Goal: Information Seeking & Learning: Learn about a topic

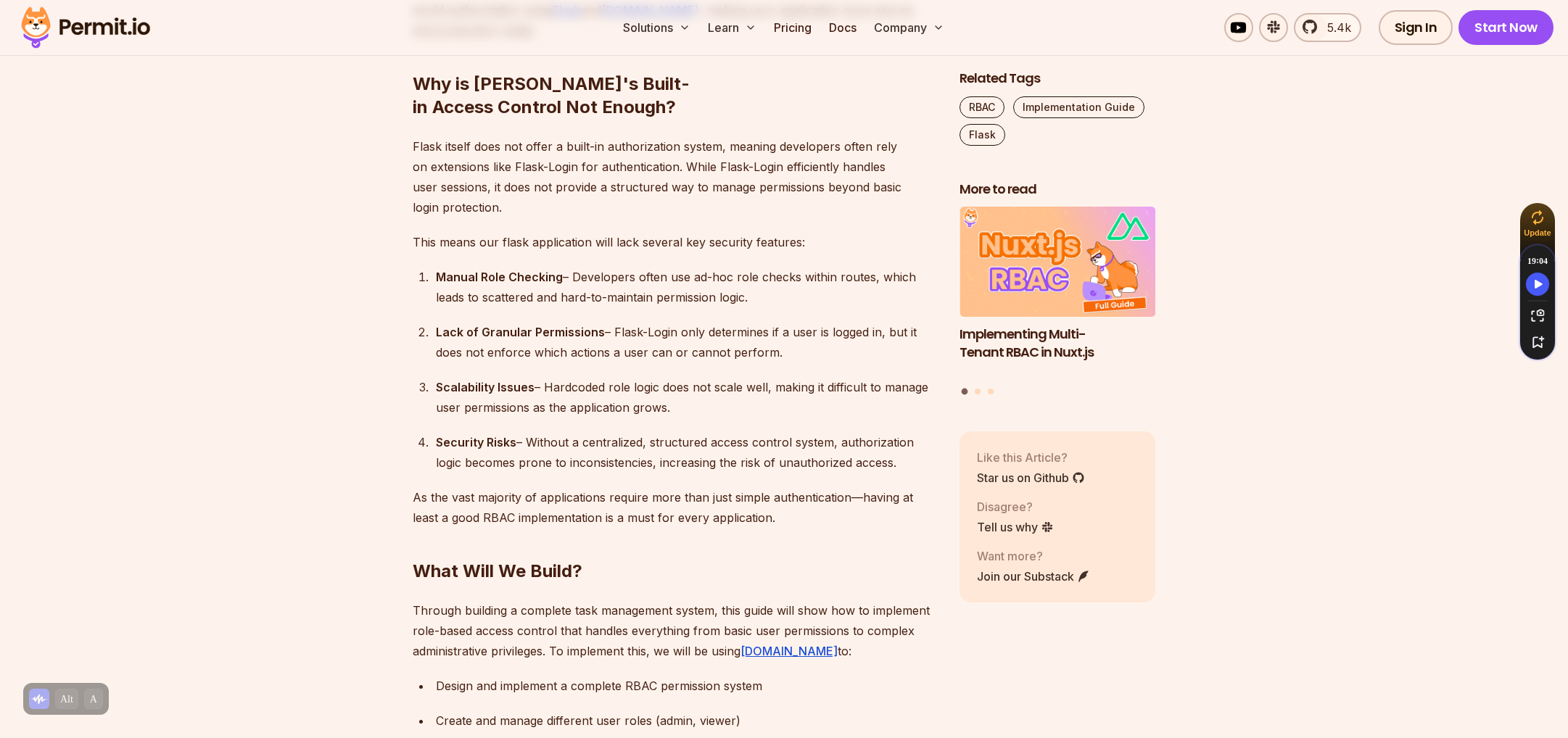
scroll to position [1088, 0]
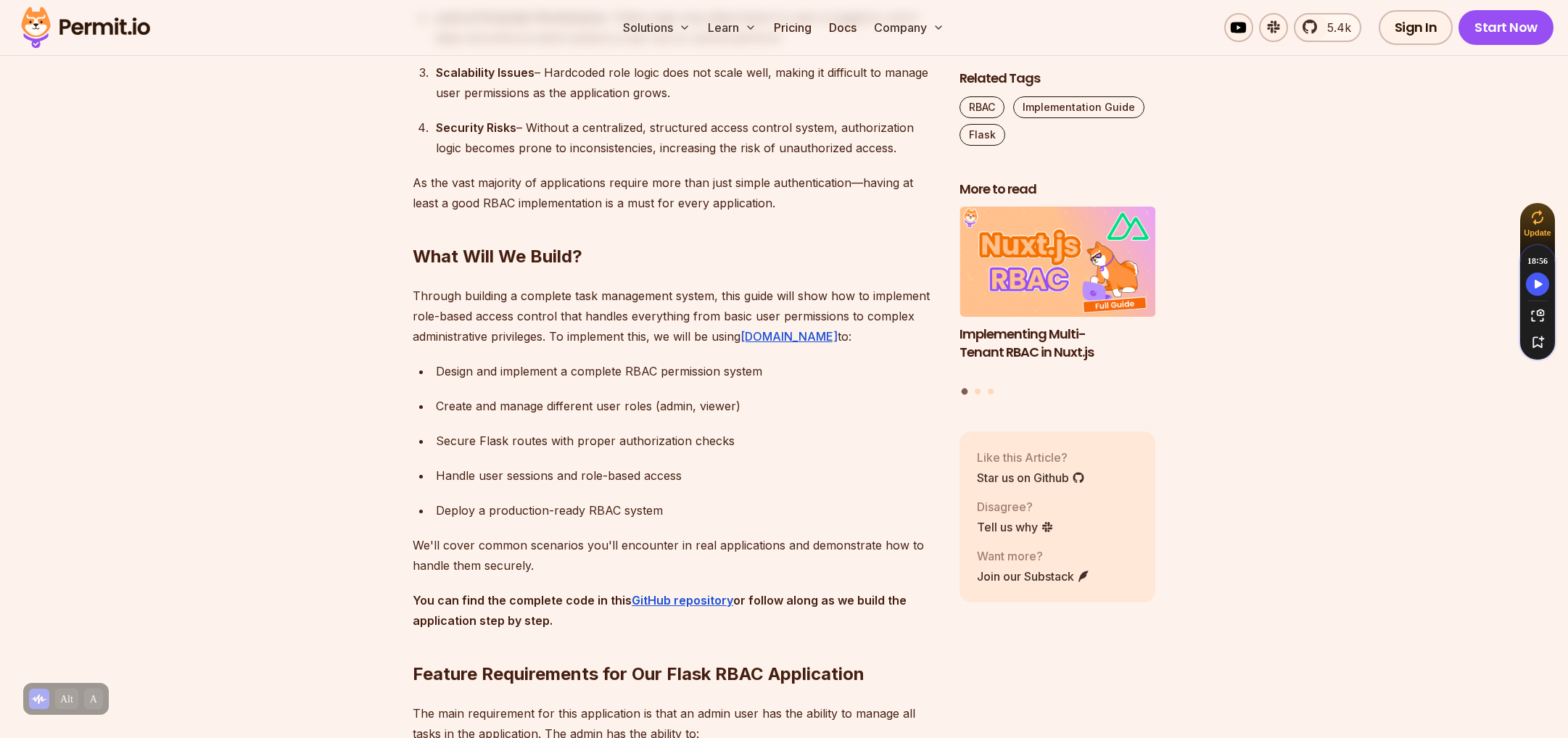
drag, startPoint x: 293, startPoint y: 206, endPoint x: 295, endPoint y: 269, distance: 63.0
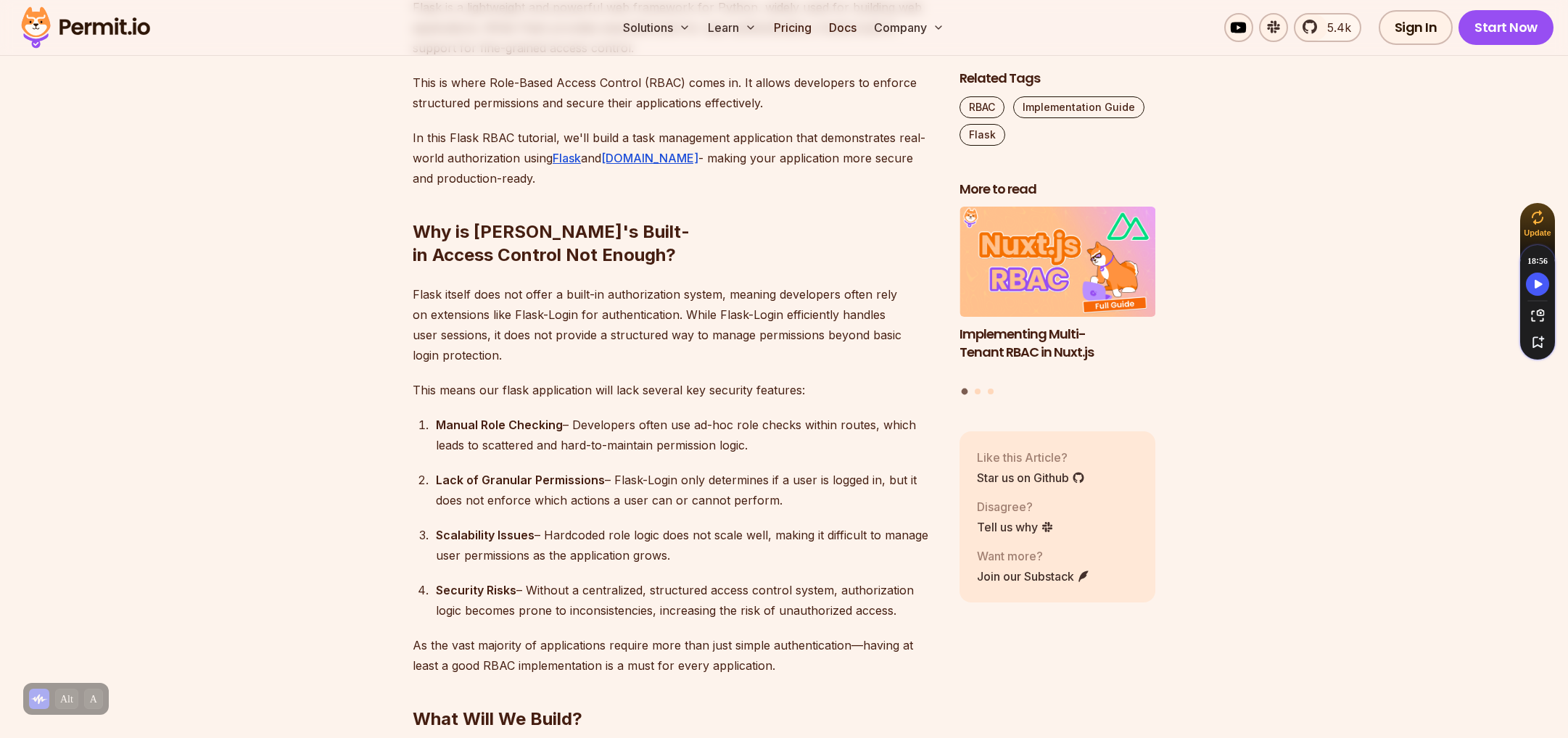
scroll to position [0, 0]
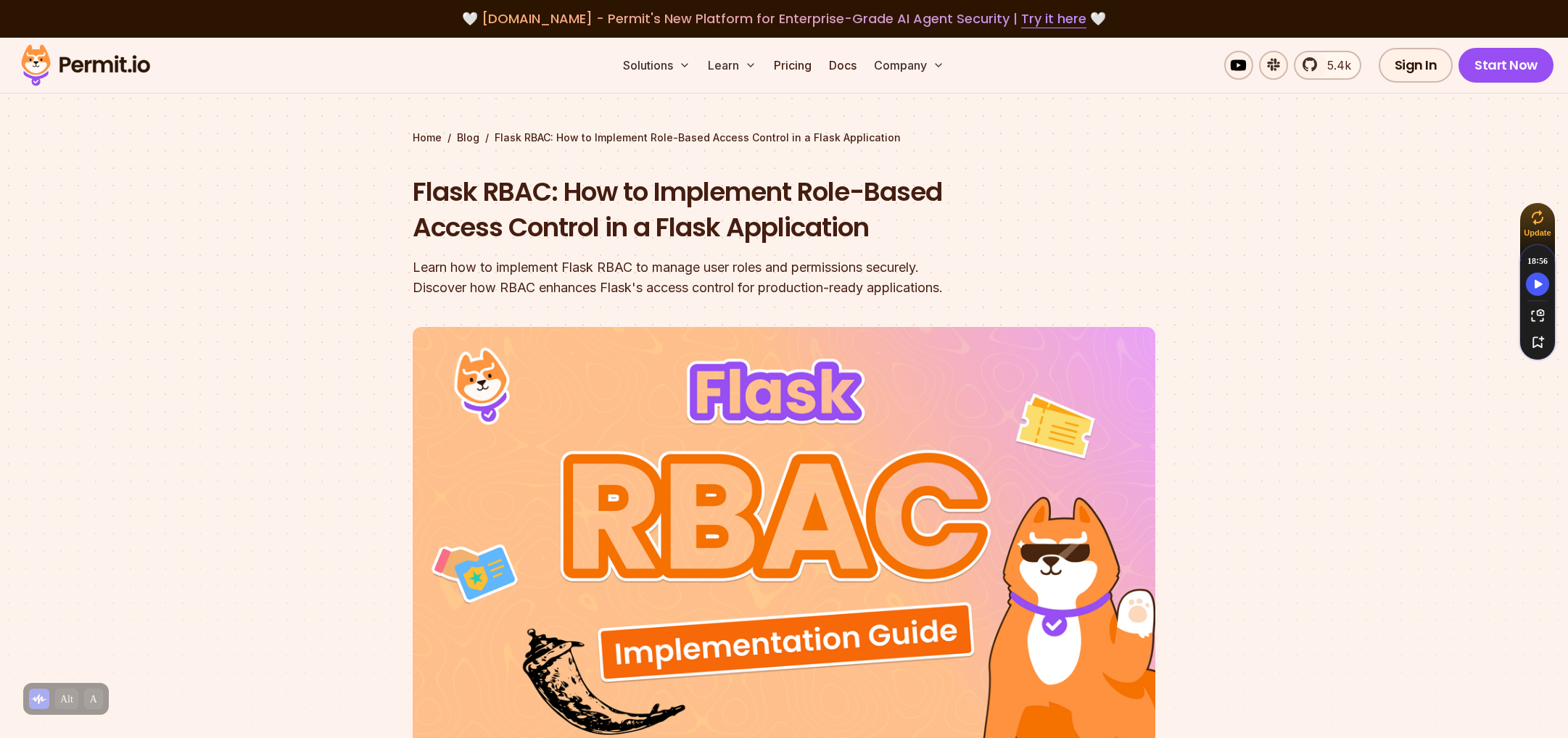
drag, startPoint x: 316, startPoint y: 363, endPoint x: 285, endPoint y: 112, distance: 252.9
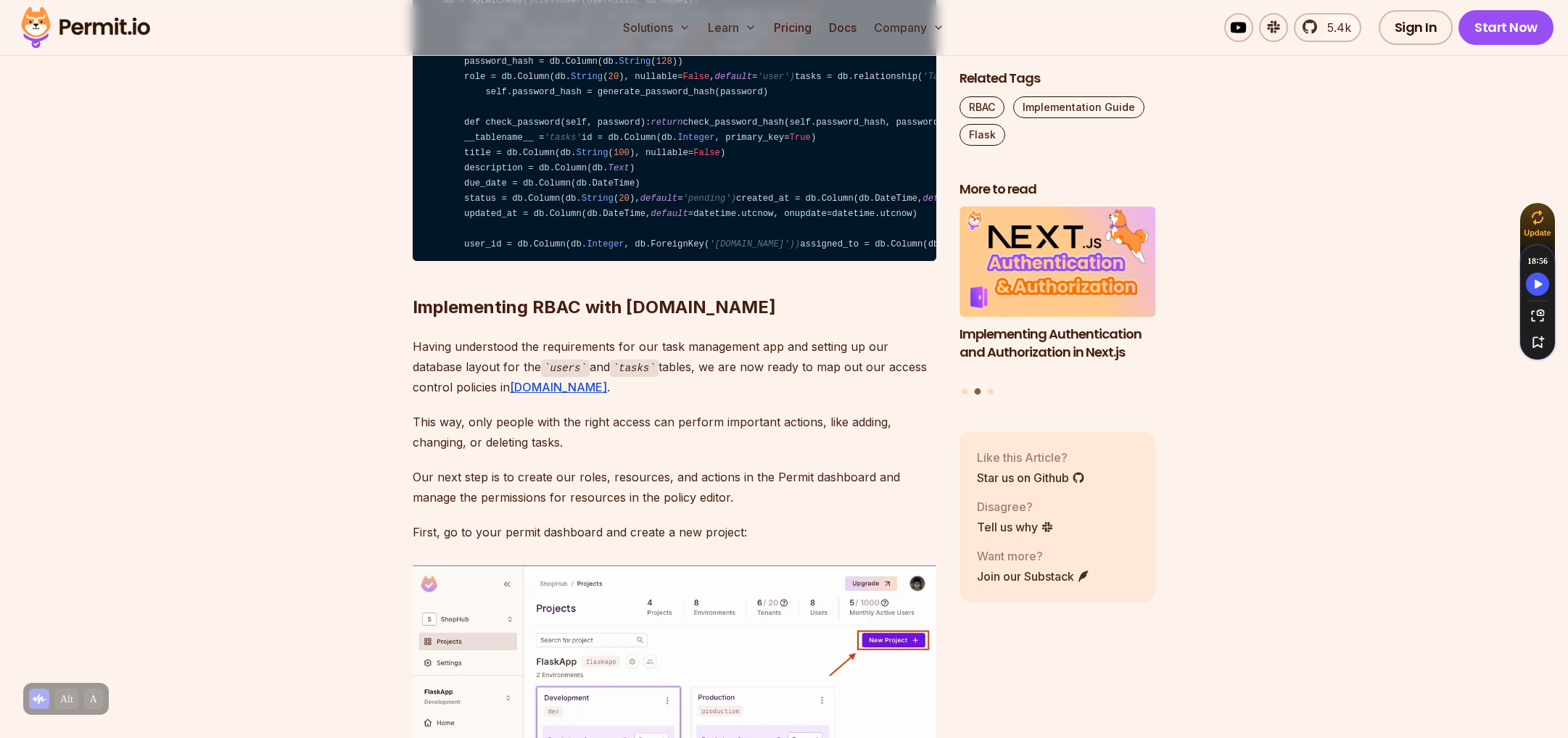
scroll to position [4495, 0]
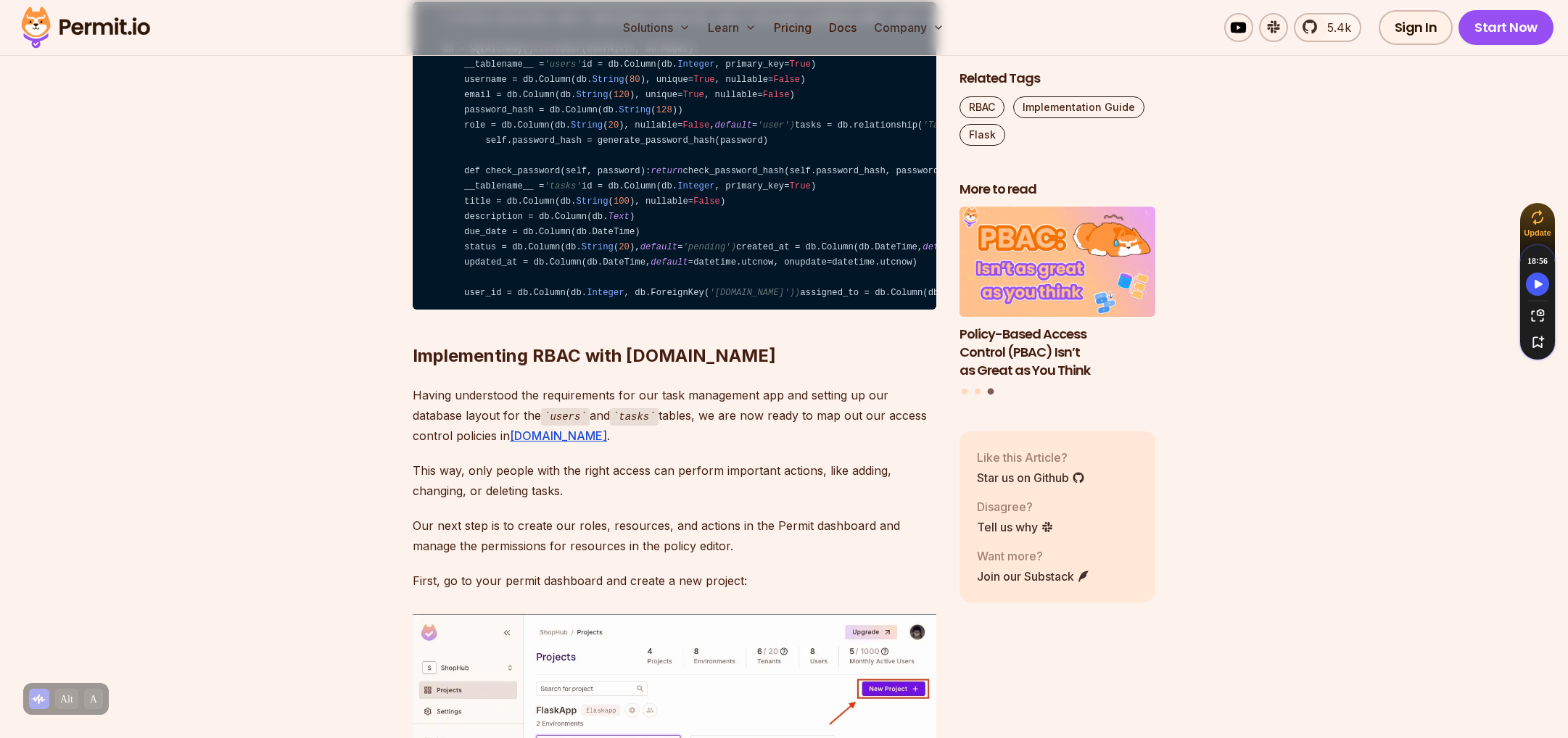
drag, startPoint x: 764, startPoint y: 419, endPoint x: 424, endPoint y: 212, distance: 398.1
click at [424, 212] on code "from flask_sqlalchemy import SQLAlchemy from datetime import datetime from werk…" at bounding box center [674, 156] width 523 height 308
click at [566, 196] on code "from flask_sqlalchemy import SQLAlchemy from datetime import datetime from werk…" at bounding box center [674, 156] width 523 height 308
drag, startPoint x: 572, startPoint y: 224, endPoint x: 456, endPoint y: 225, distance: 116.0
click at [456, 225] on code "from flask_sqlalchemy import SQLAlchemy from datetime import datetime from werk…" at bounding box center [674, 156] width 523 height 308
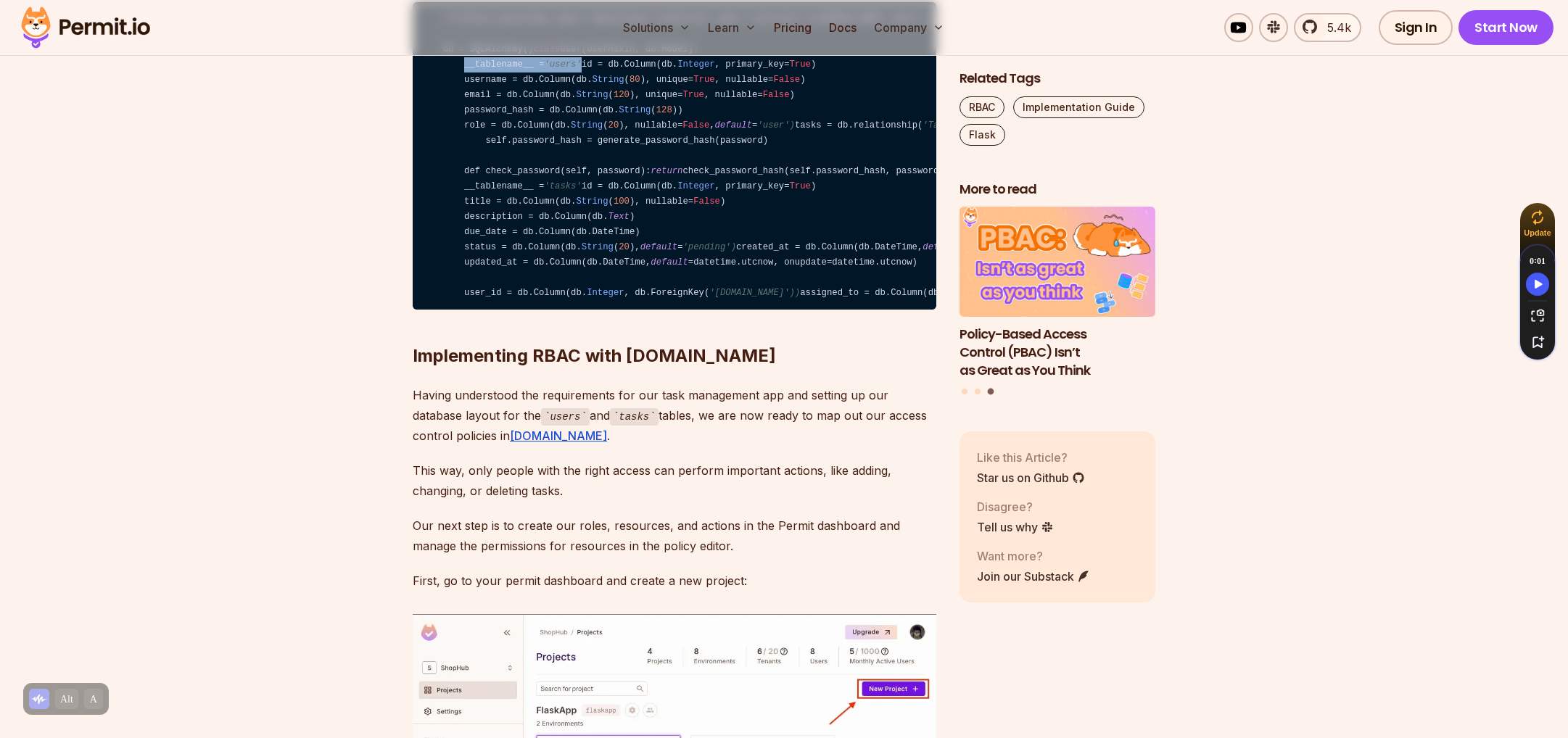
click at [510, 218] on code "from flask_sqlalchemy import SQLAlchemy from datetime import datetime from werk…" at bounding box center [674, 156] width 523 height 308
drag, startPoint x: 538, startPoint y: 208, endPoint x: 494, endPoint y: 212, distance: 44.2
click at [494, 212] on code "from flask_sqlalchemy import SQLAlchemy from datetime import datetime from werk…" at bounding box center [674, 156] width 523 height 308
click at [559, 215] on code "from flask_sqlalchemy import SQLAlchemy from datetime import datetime from werk…" at bounding box center [674, 156] width 523 height 308
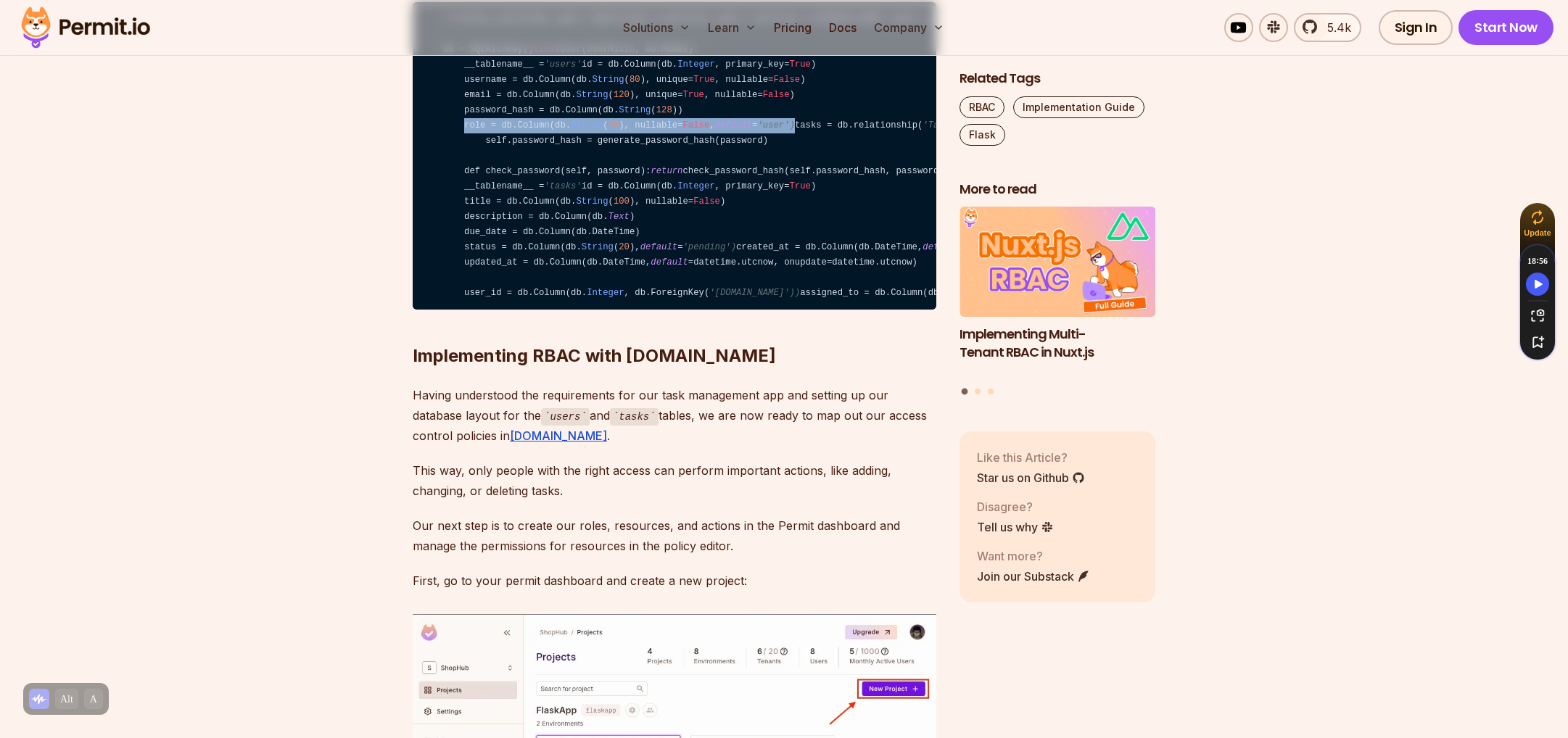
drag, startPoint x: 774, startPoint y: 314, endPoint x: 460, endPoint y: 313, distance: 314.0
click at [460, 309] on code "from flask_sqlalchemy import SQLAlchemy from datetime import datetime from werk…" at bounding box center [674, 156] width 523 height 308
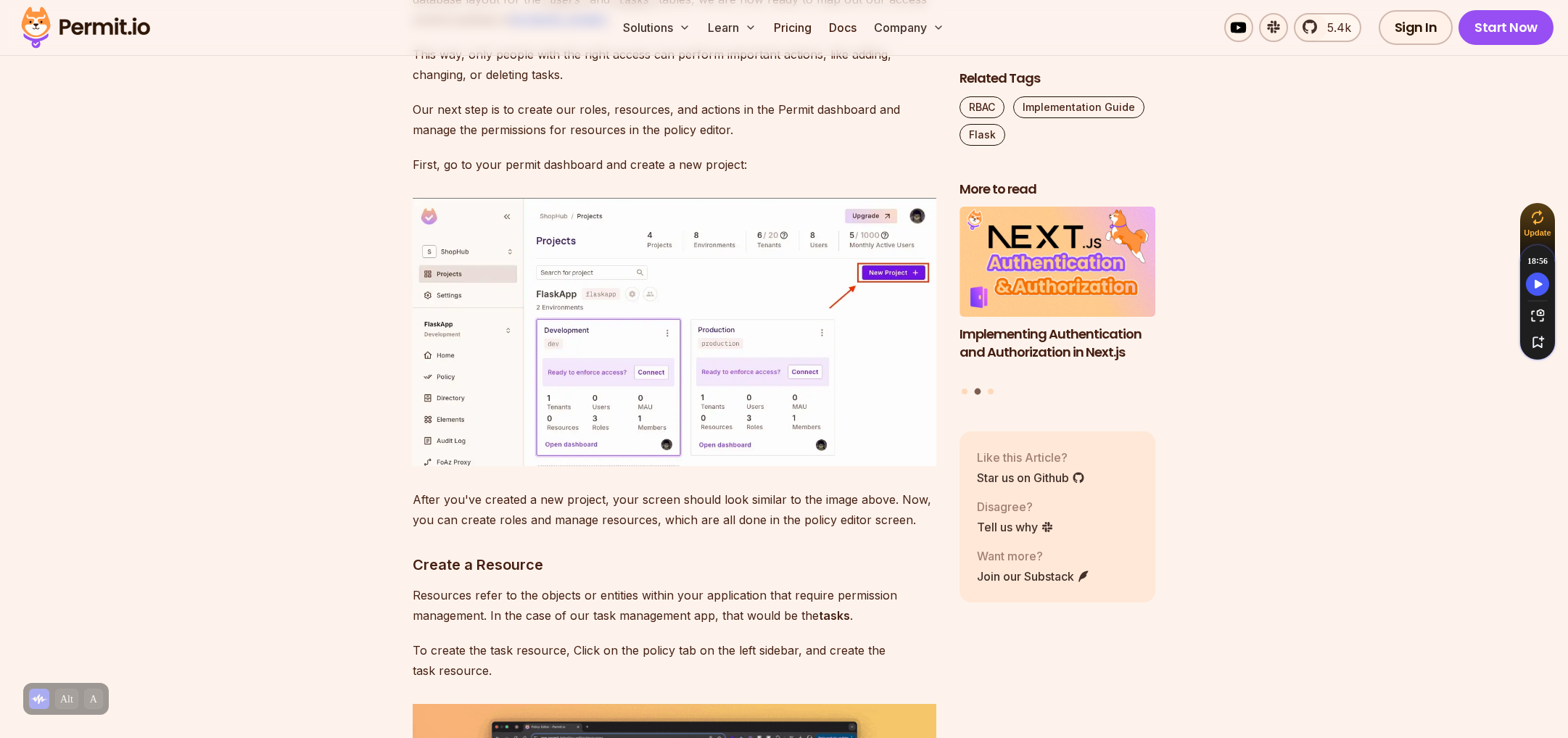
scroll to position [4930, 0]
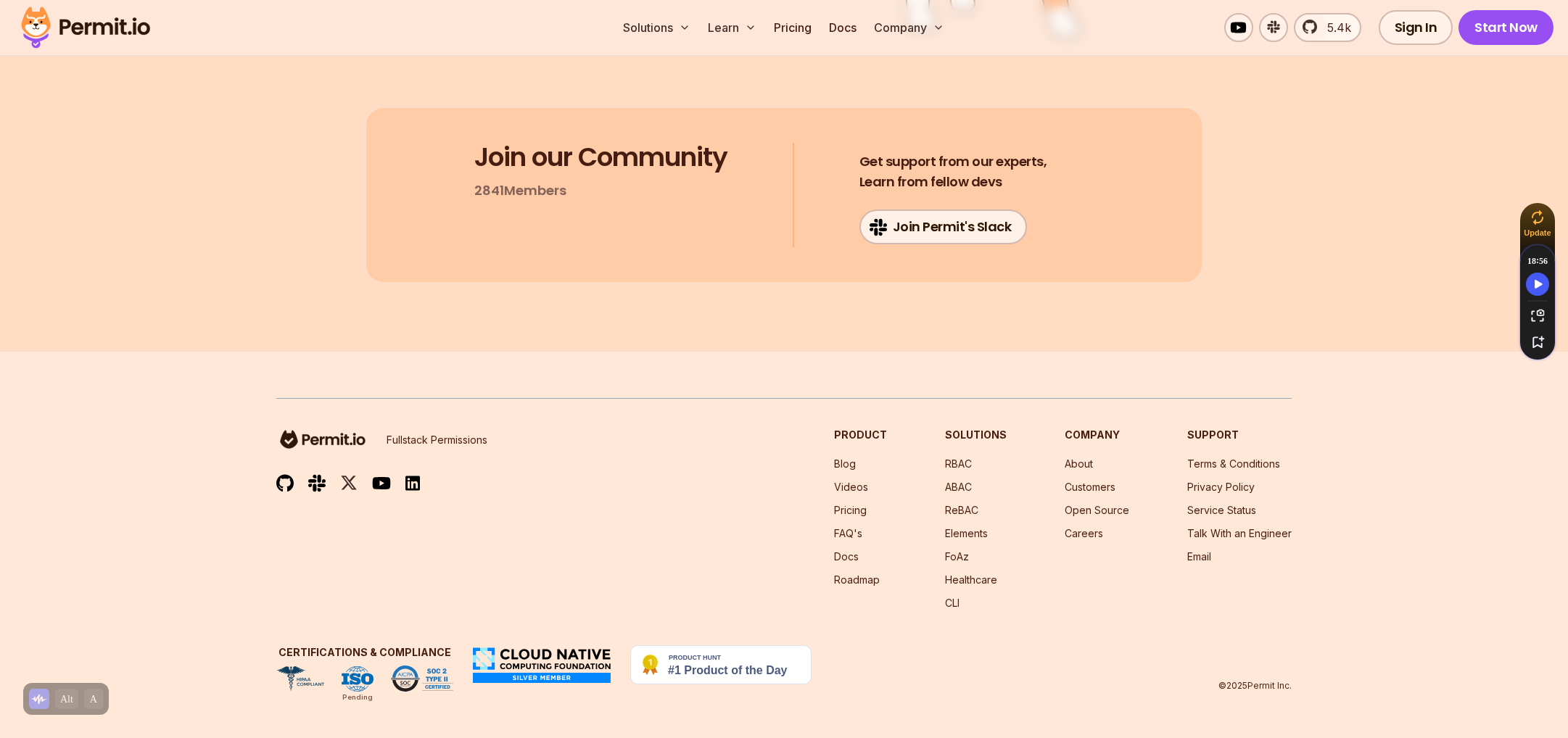
scroll to position [11678, 0]
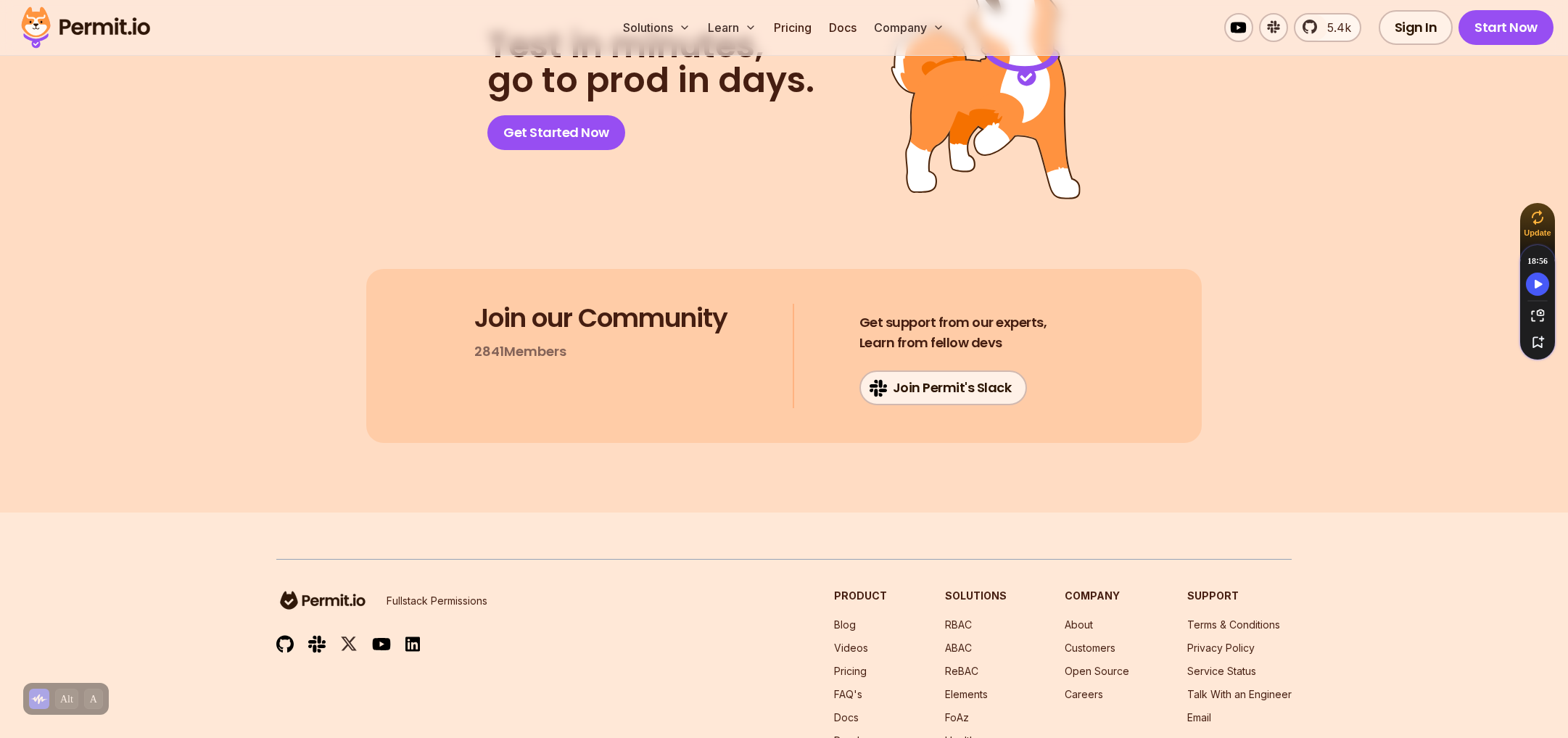
drag, startPoint x: 198, startPoint y: 225, endPoint x: 203, endPoint y: 162, distance: 63.2
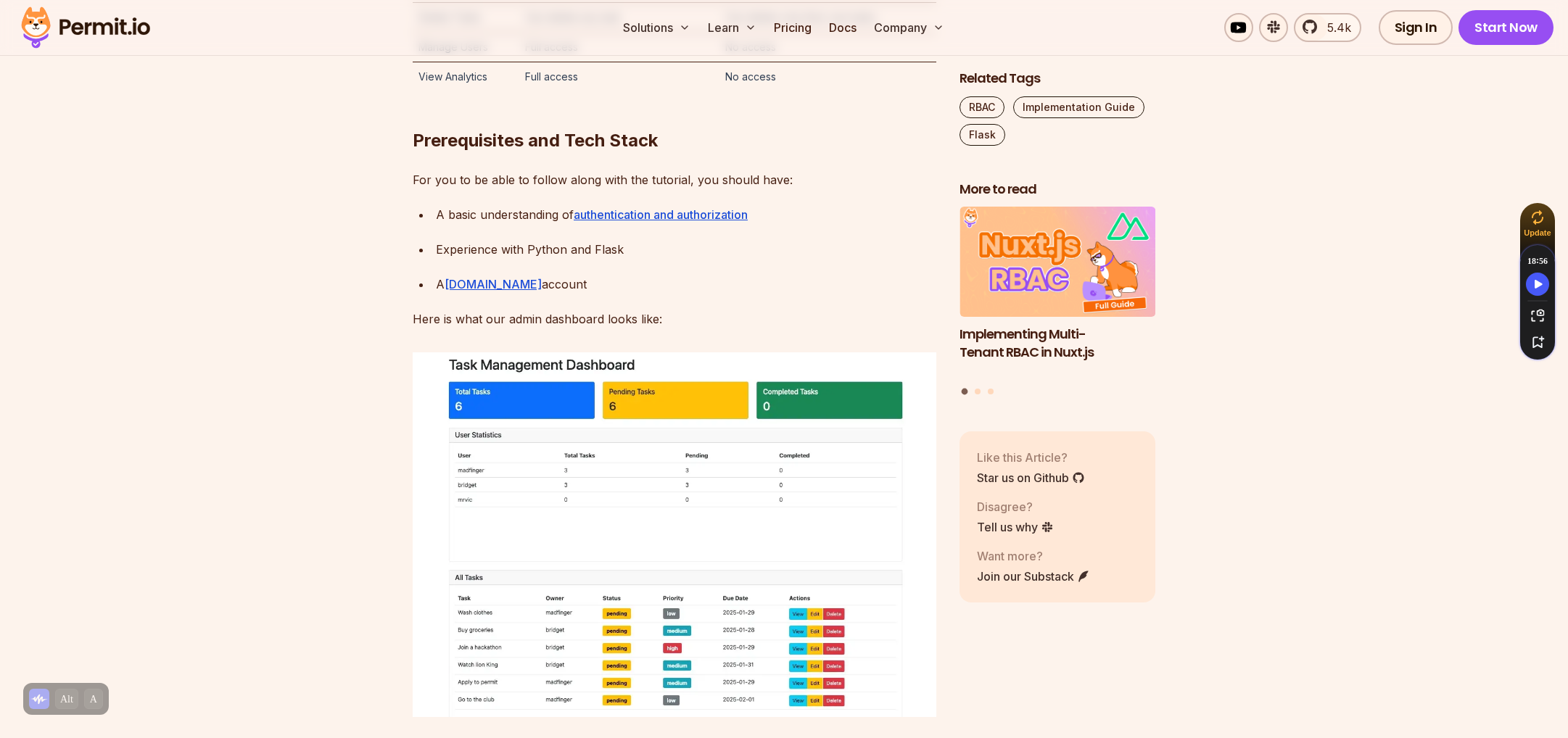
scroll to position [0, 0]
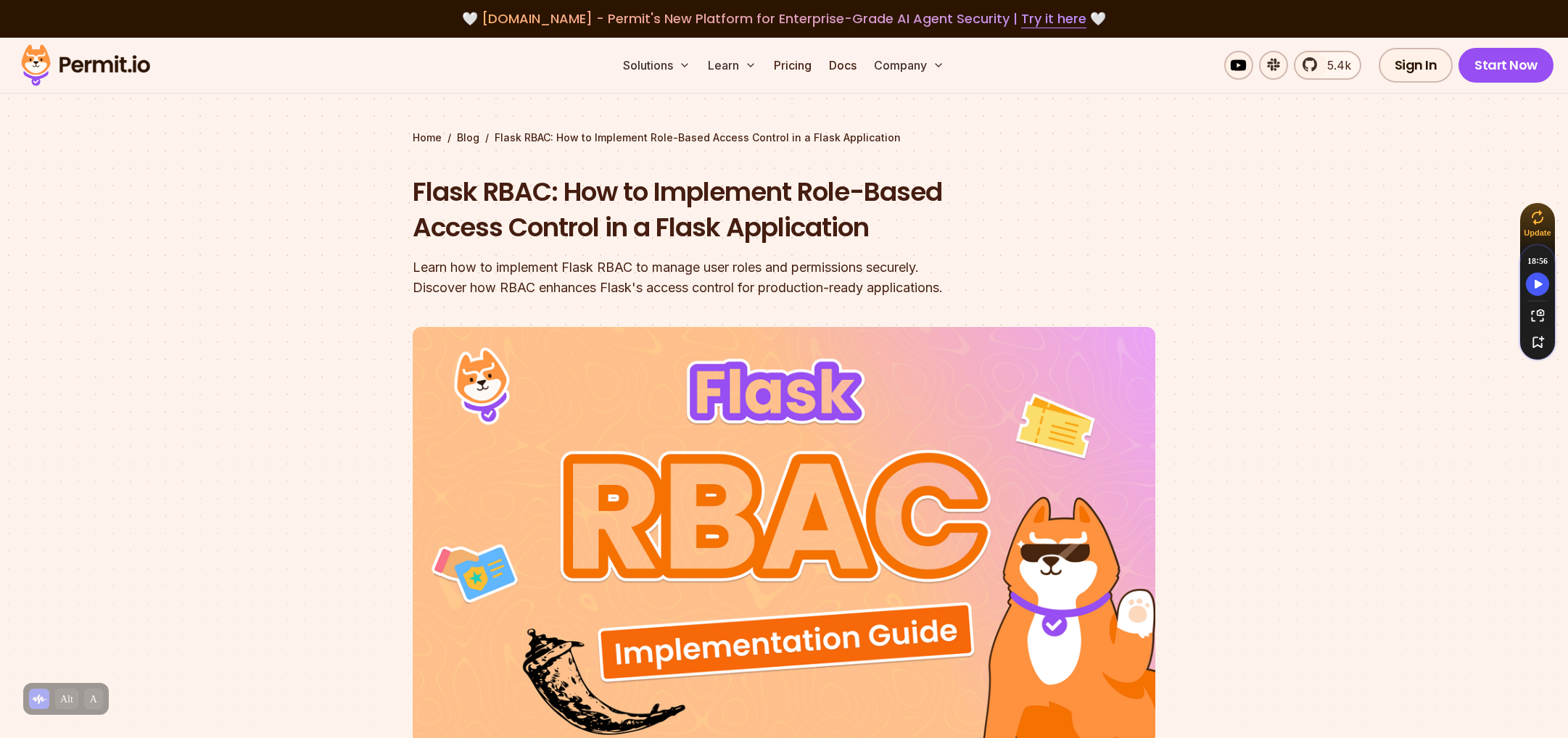
drag, startPoint x: 317, startPoint y: 430, endPoint x: 286, endPoint y: 115, distance: 316.5
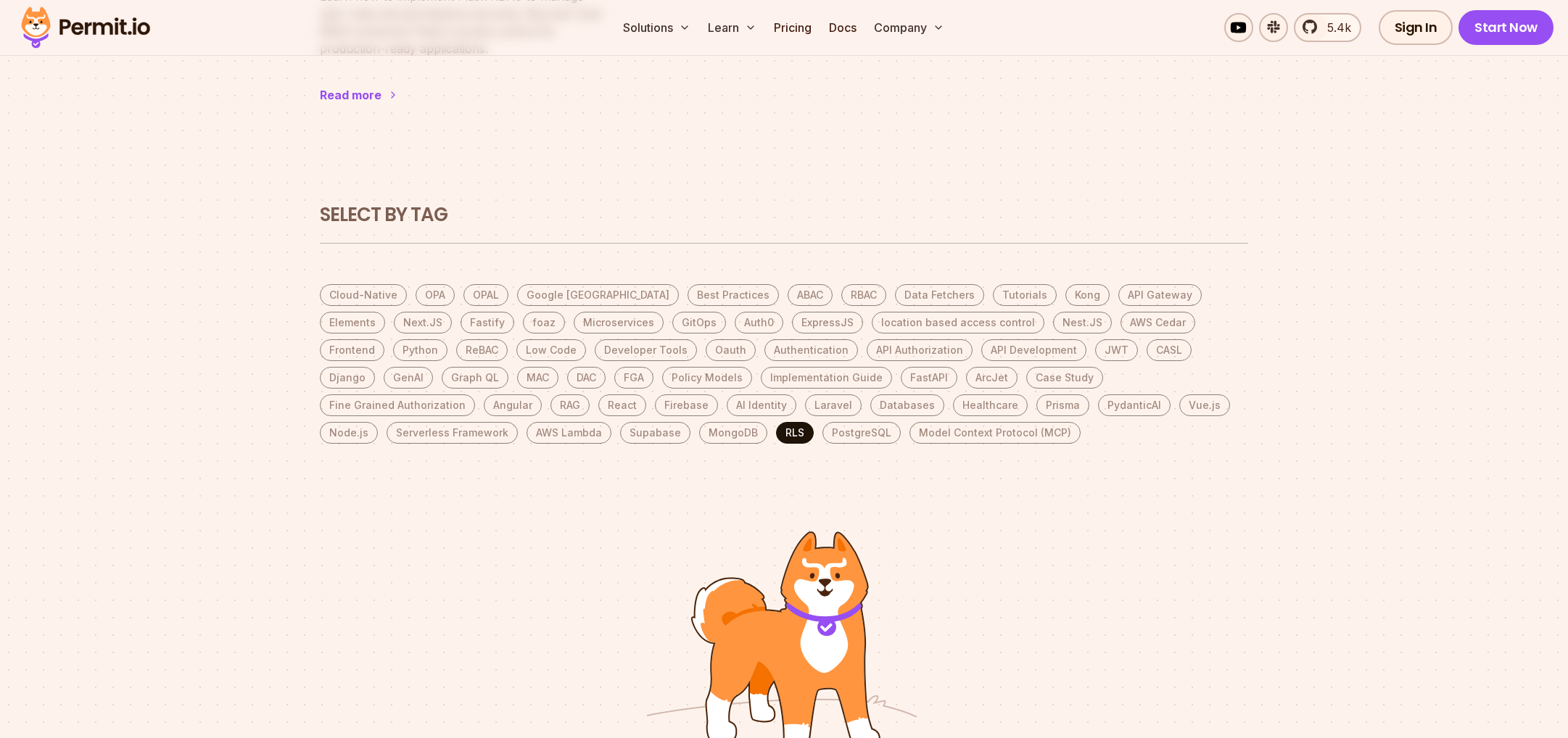
scroll to position [72, 0]
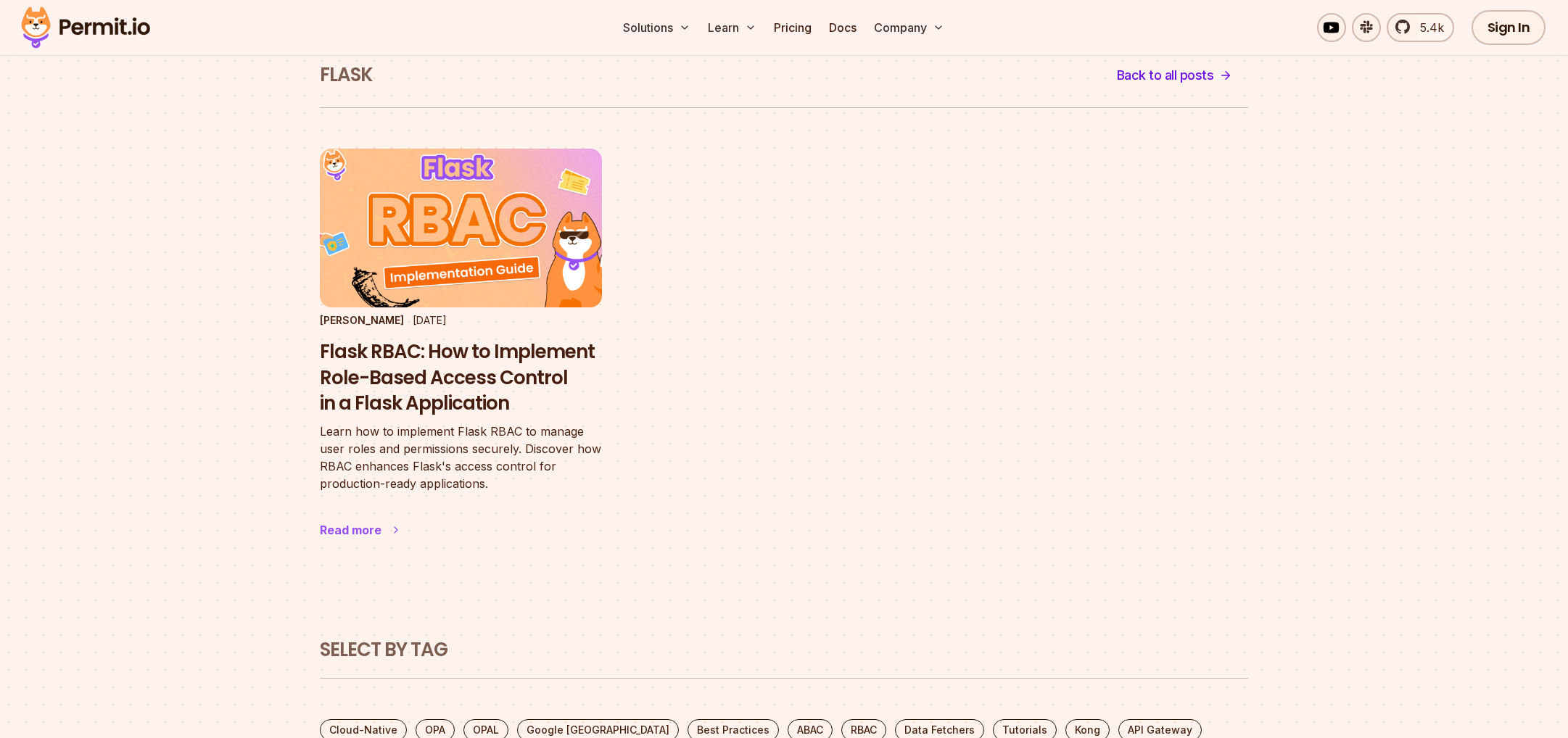
click at [425, 361] on h3 "Flask RBAC: How to Implement Role-Based Access Control in a Flask Application" at bounding box center [461, 378] width 282 height 78
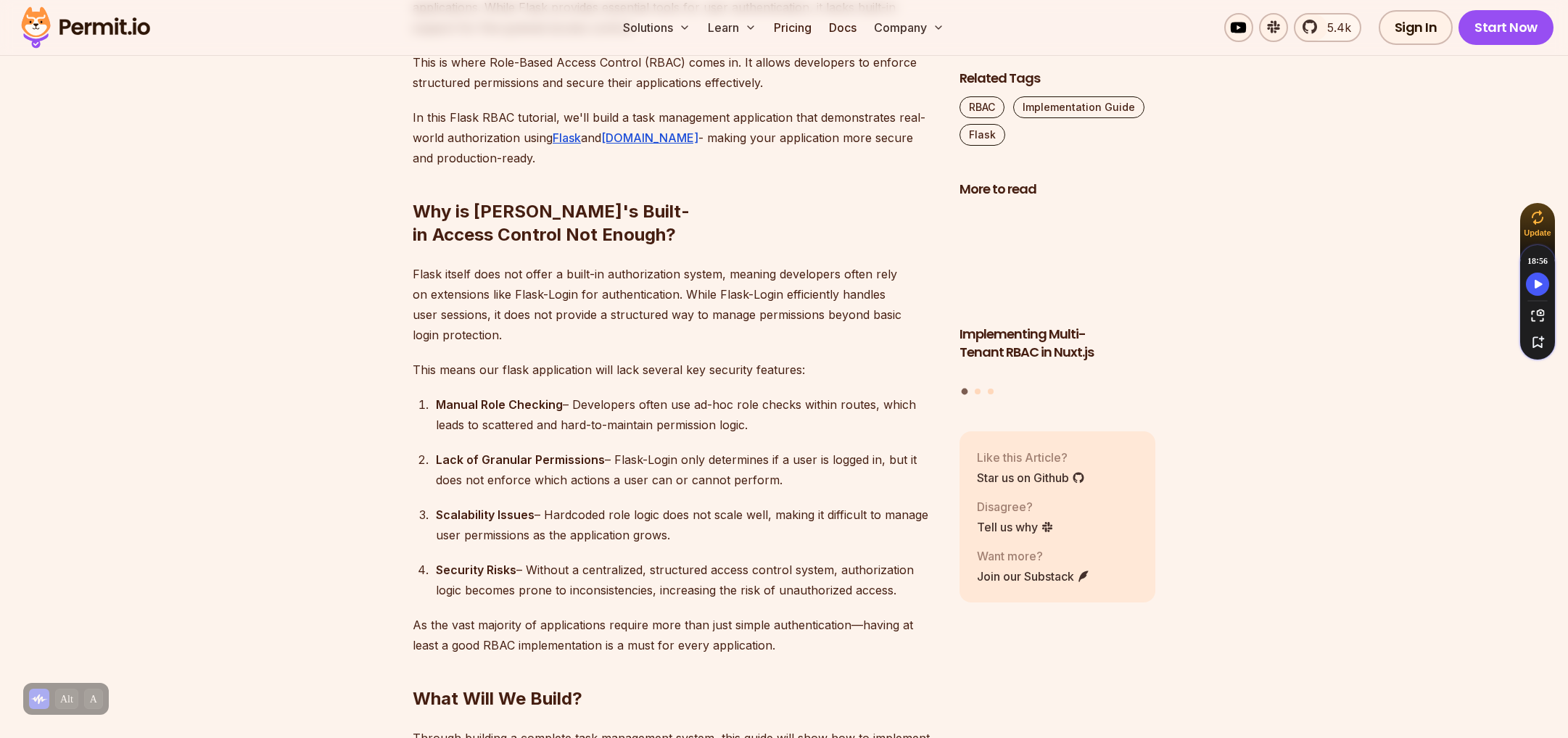
scroll to position [1016, 0]
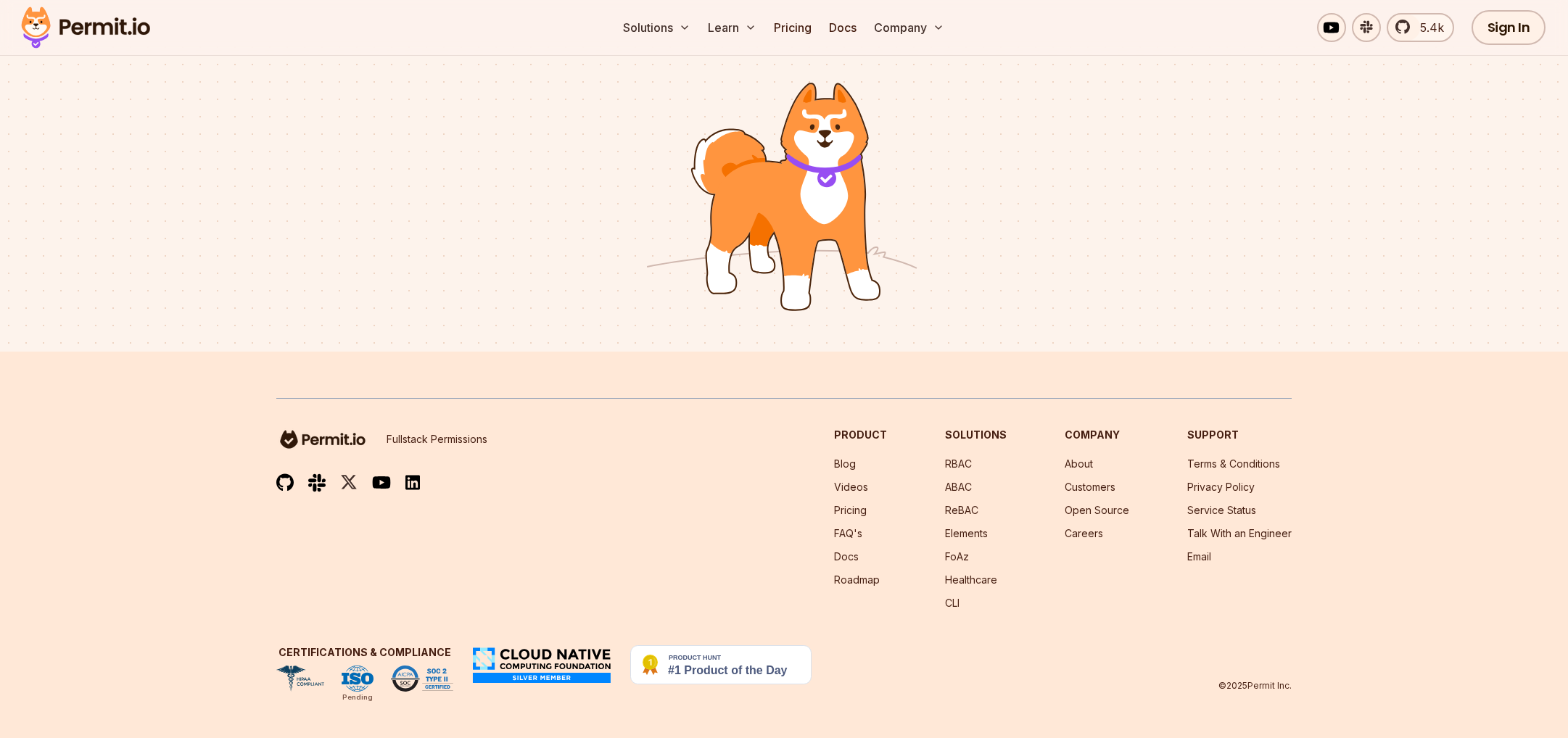
scroll to position [72, 0]
